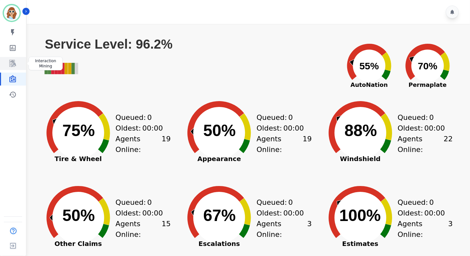
click at [13, 64] on icon "Sidebar" at bounding box center [13, 64] width 8 height 8
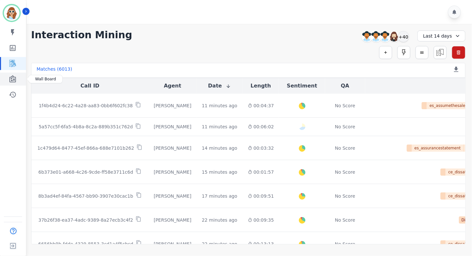
click at [9, 79] on icon "Sidebar" at bounding box center [12, 78] width 6 height 7
